Goal: Task Accomplishment & Management: Manage account settings

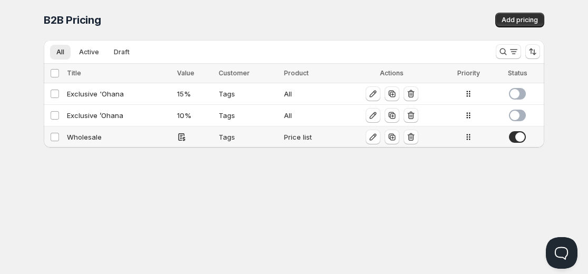
click at [94, 136] on div "Wholesale" at bounding box center [119, 137] width 104 height 11
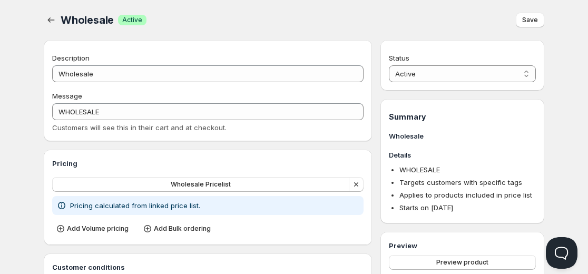
scroll to position [158, 0]
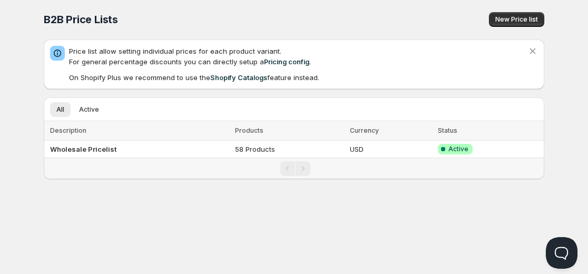
scroll to position [1, 0]
click at [72, 149] on b "Wholesale Pricelist" at bounding box center [83, 149] width 66 height 8
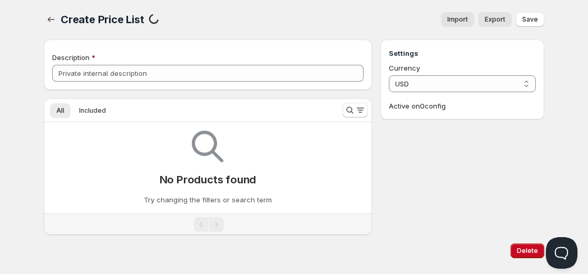
type input "Wholesale Pricelist"
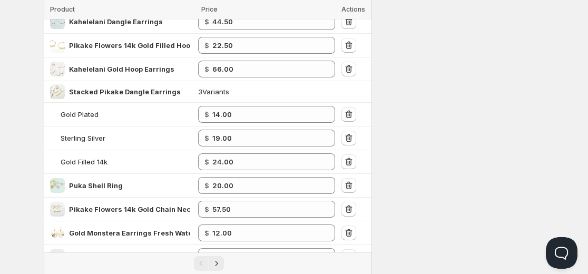
scroll to position [536, 0]
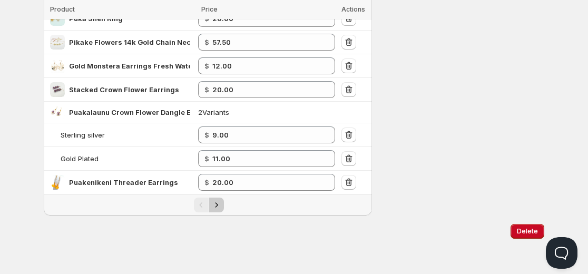
click at [216, 208] on icon "Next" at bounding box center [216, 205] width 11 height 11
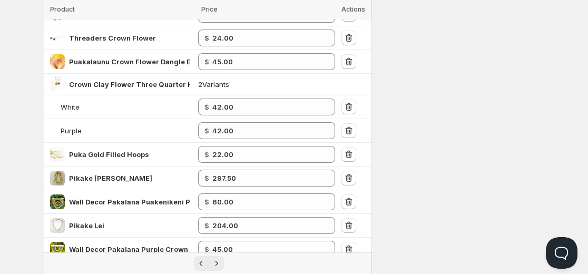
scroll to position [603, 0]
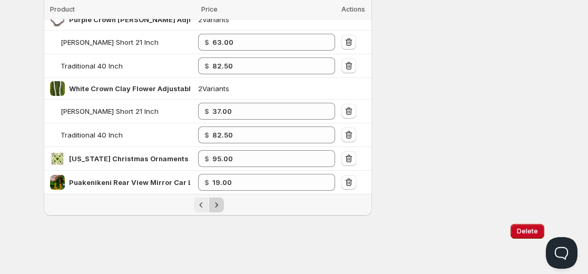
click at [214, 201] on icon "Next" at bounding box center [216, 205] width 11 height 11
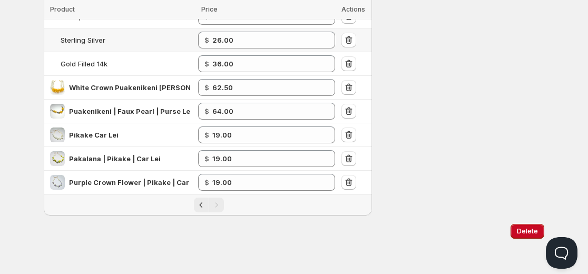
scroll to position [125, 0]
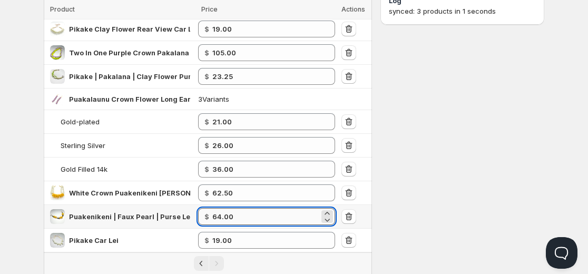
click at [222, 216] on input "64.00" at bounding box center [265, 216] width 107 height 17
click at [223, 218] on input "64.00" at bounding box center [265, 216] width 107 height 17
type input "62.00"
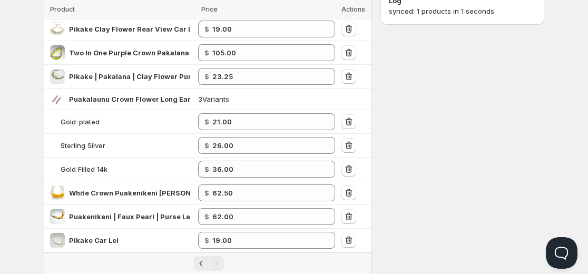
scroll to position [19, 0]
